Goal: Check status: Check status

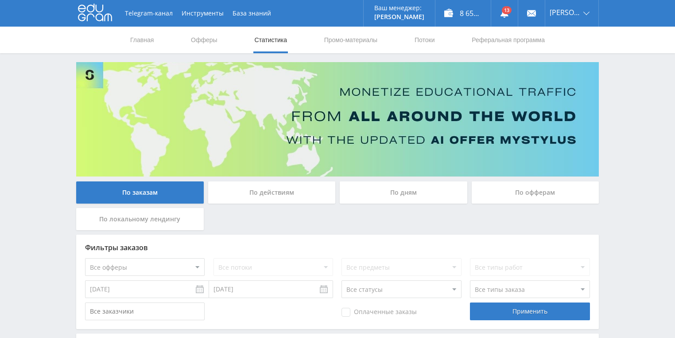
click at [261, 193] on div "По действиям" at bounding box center [272, 192] width 128 height 22
click at [0, 0] on input "По действиям" at bounding box center [0, 0] width 0 height 0
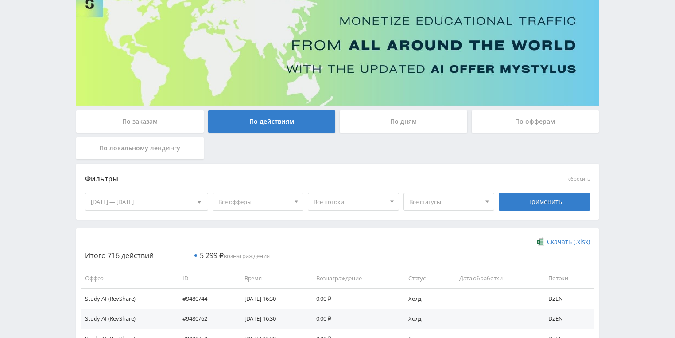
click at [413, 126] on div "По дням" at bounding box center [404, 121] width 128 height 22
click at [0, 0] on input "По дням" at bounding box center [0, 0] width 0 height 0
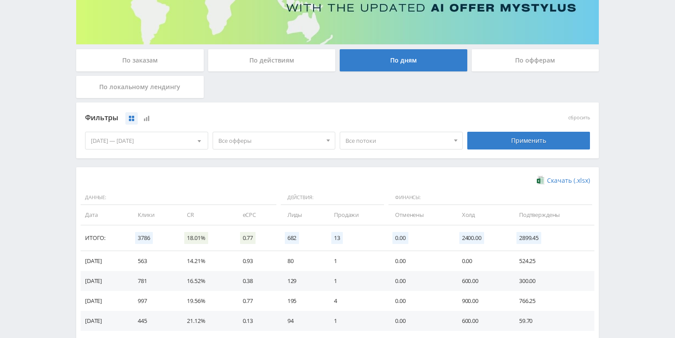
scroll to position [177, 0]
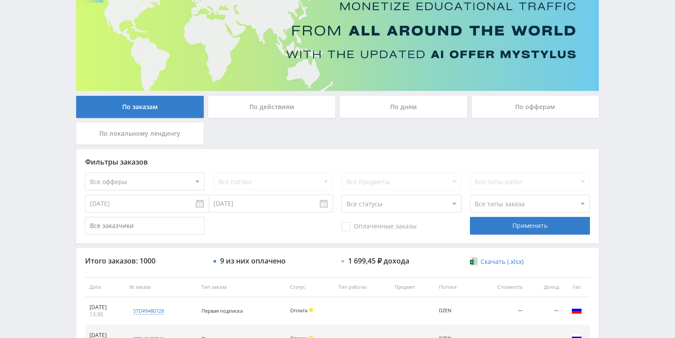
click at [245, 109] on div "По действиям" at bounding box center [272, 107] width 128 height 22
click at [0, 0] on input "По действиям" at bounding box center [0, 0] width 0 height 0
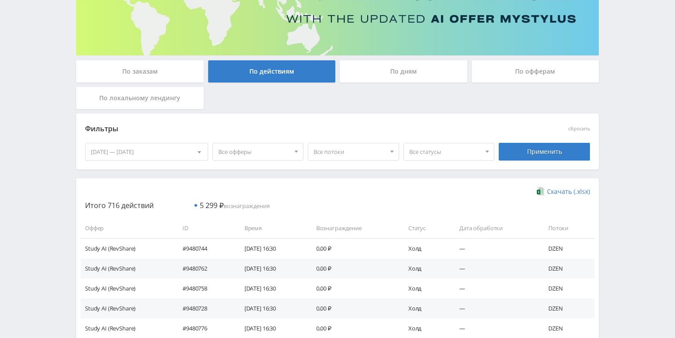
click at [362, 80] on div "По дням" at bounding box center [404, 71] width 128 height 22
click at [0, 0] on input "По дням" at bounding box center [0, 0] width 0 height 0
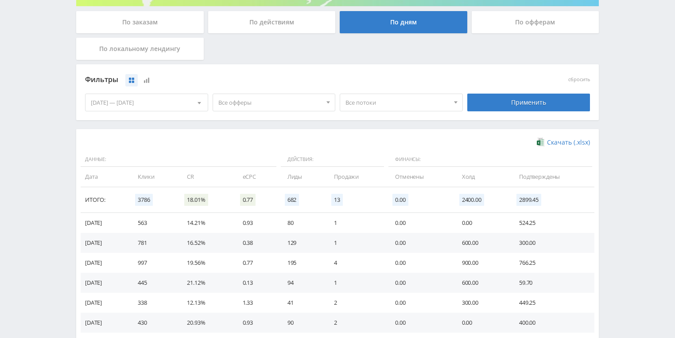
scroll to position [227, 0]
